Goal: Task Accomplishment & Management: Complete application form

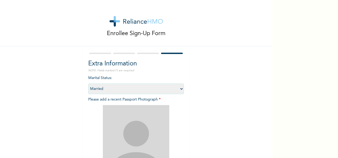
select select "2"
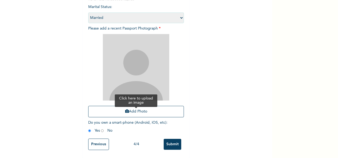
click at [133, 106] on button "Add Photo" at bounding box center [136, 111] width 96 height 11
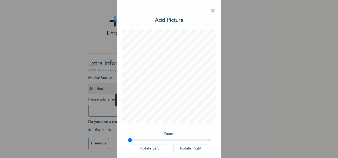
scroll to position [4, 0]
click at [211, 9] on span "×" at bounding box center [213, 10] width 5 height 11
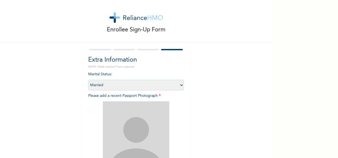
click at [267, 131] on div "Enrollee Sign-Up Form Extra Information NOTE: Fields marked (*) are required Ma…" at bounding box center [136, 110] width 272 height 229
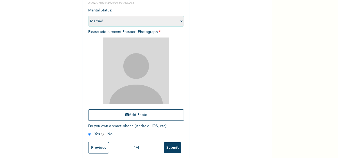
scroll to position [76, 0]
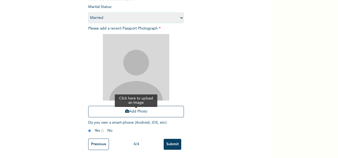
click at [126, 106] on button "Add Photo" at bounding box center [136, 111] width 96 height 11
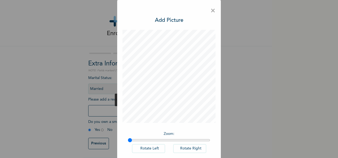
scroll to position [4, 0]
click at [165, 20] on h3 "Add Picture" at bounding box center [169, 20] width 28 height 8
click at [139, 139] on input "range" at bounding box center [169, 140] width 82 height 4
click at [156, 139] on input "range" at bounding box center [169, 140] width 82 height 4
click at [177, 140] on input "range" at bounding box center [169, 140] width 82 height 4
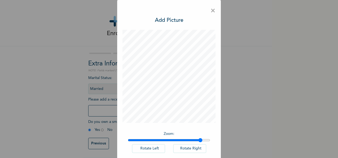
click at [198, 140] on input "range" at bounding box center [169, 140] width 82 height 4
click at [206, 139] on input "range" at bounding box center [169, 140] width 82 height 4
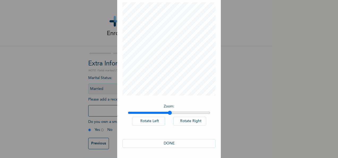
click at [168, 112] on input "range" at bounding box center [169, 113] width 82 height 4
click at [144, 114] on input "range" at bounding box center [169, 113] width 82 height 4
type input "1.01"
click at [128, 112] on input "range" at bounding box center [169, 113] width 82 height 4
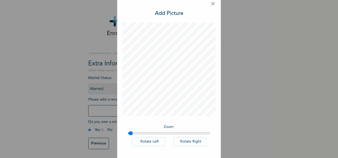
scroll to position [0, 0]
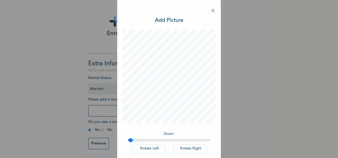
click at [211, 10] on span "×" at bounding box center [213, 10] width 5 height 11
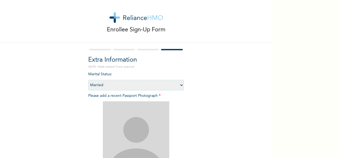
scroll to position [76, 0]
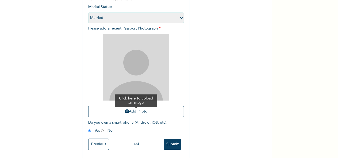
click at [127, 107] on button "Add Photo" at bounding box center [136, 111] width 96 height 11
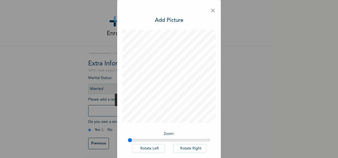
scroll to position [4, 0]
click at [212, 9] on span "×" at bounding box center [213, 10] width 5 height 11
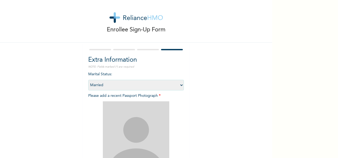
scroll to position [76, 0]
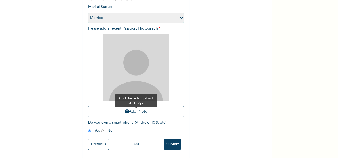
click at [130, 106] on button "Add Photo" at bounding box center [136, 111] width 96 height 11
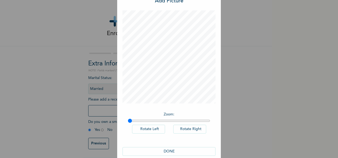
scroll to position [27, 0]
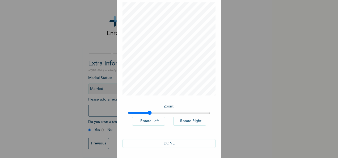
click at [148, 113] on input "range" at bounding box center [169, 113] width 82 height 4
click at [169, 112] on input "range" at bounding box center [169, 113] width 82 height 4
click at [184, 112] on input "range" at bounding box center [169, 113] width 82 height 4
click at [198, 115] on div "Zoom : Rotate Left Rotate Right" at bounding box center [169, 117] width 93 height 33
click at [202, 114] on input "range" at bounding box center [169, 113] width 82 height 4
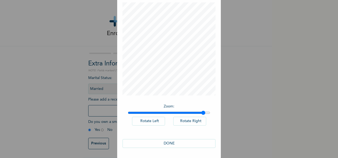
click at [202, 114] on input "range" at bounding box center [169, 113] width 82 height 4
click at [208, 112] on input "range" at bounding box center [169, 113] width 82 height 4
click at [167, 142] on button "DONE" at bounding box center [169, 143] width 93 height 9
click at [168, 142] on button "DONE" at bounding box center [169, 143] width 93 height 9
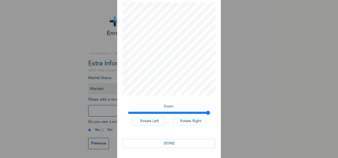
click at [168, 142] on button "DONE" at bounding box center [169, 143] width 93 height 9
click at [167, 110] on div "Zoom : Rotate Left Rotate Right" at bounding box center [169, 117] width 93 height 33
click at [185, 115] on input "range" at bounding box center [169, 113] width 82 height 4
click at [164, 114] on input "range" at bounding box center [169, 113] width 82 height 4
type input "1"
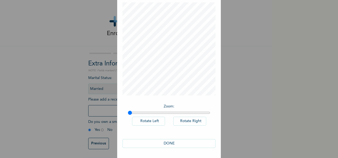
click at [128, 113] on input "range" at bounding box center [169, 113] width 82 height 4
click at [166, 143] on button "DONE" at bounding box center [169, 143] width 93 height 9
click at [85, 76] on div "× Add Picture Zoom : Rotate Left Rotate Right DONE" at bounding box center [169, 79] width 338 height 158
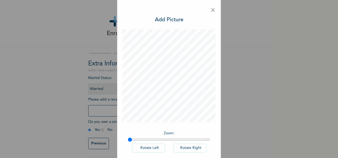
scroll to position [0, 0]
click at [211, 11] on span "×" at bounding box center [213, 10] width 5 height 11
